Goal: Task Accomplishment & Management: Use online tool/utility

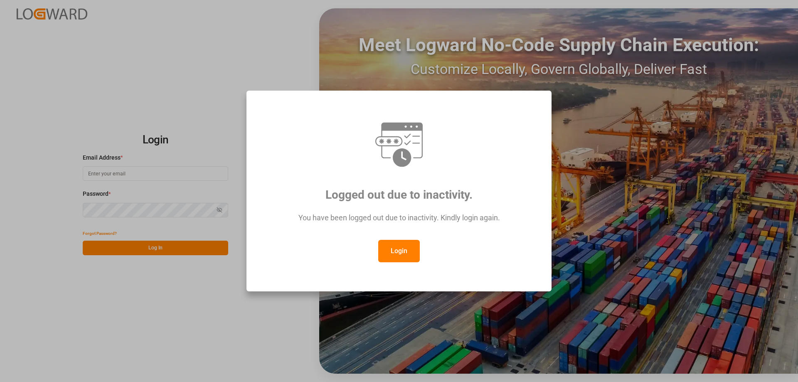
click at [386, 250] on button "Login" at bounding box center [399, 251] width 42 height 22
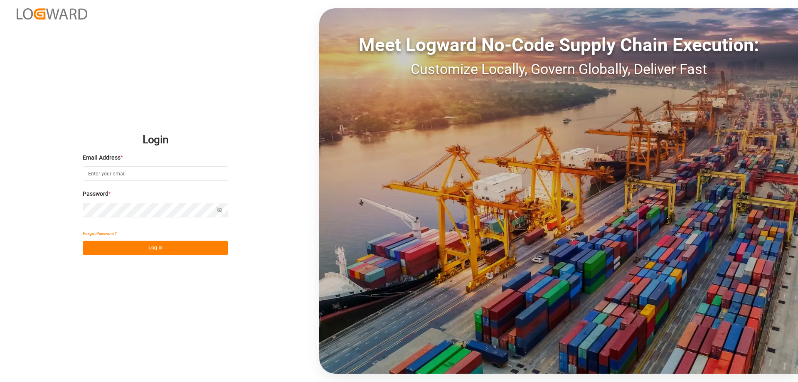
click at [162, 174] on input at bounding box center [155, 173] width 145 height 15
type input "[PERSON_NAME][EMAIL_ADDRESS][DOMAIN_NAME]"
click at [165, 241] on button "Log In" at bounding box center [155, 248] width 145 height 15
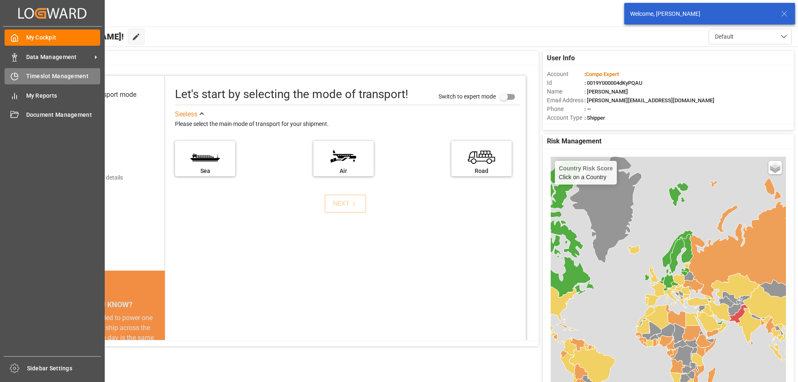
click at [23, 78] on div "Timeslot Management Timeslot Management" at bounding box center [53, 76] width 96 height 16
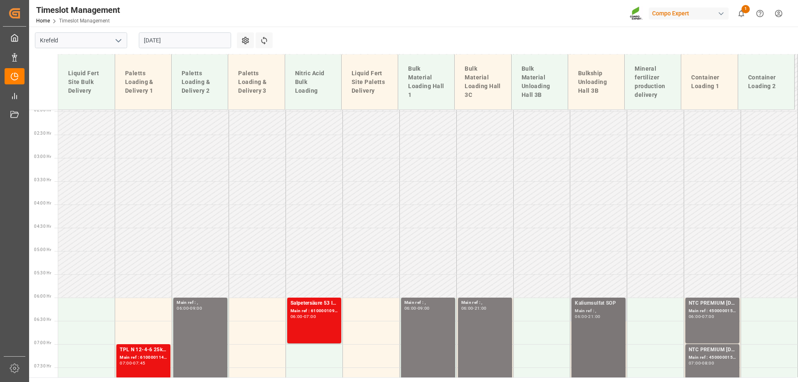
scroll to position [91, 0]
click at [606, 310] on div "Main ref : ," at bounding box center [598, 311] width 47 height 7
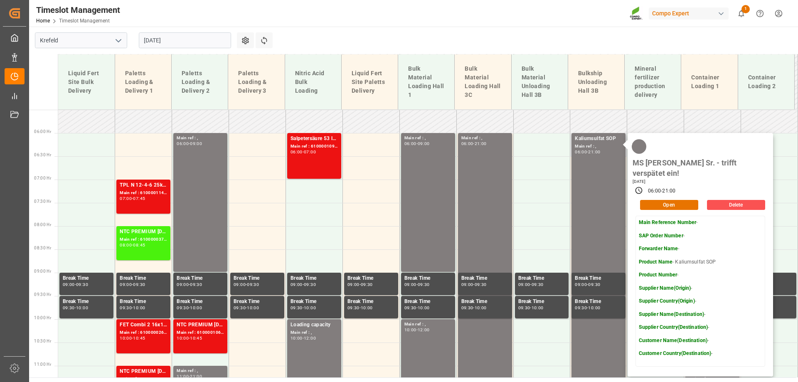
scroll to position [256, 0]
